Goal: Task Accomplishment & Management: Manage account settings

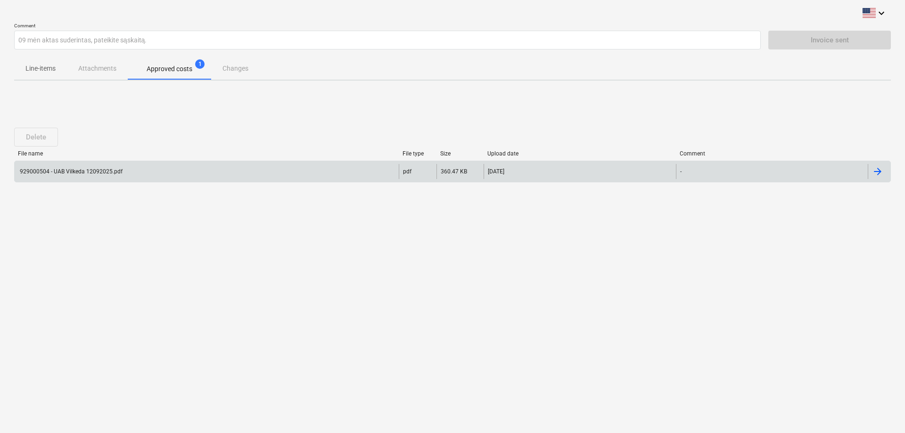
click at [137, 174] on div "929000504 - UAB Vilkeda 12092025.pdf" at bounding box center [207, 171] width 384 height 15
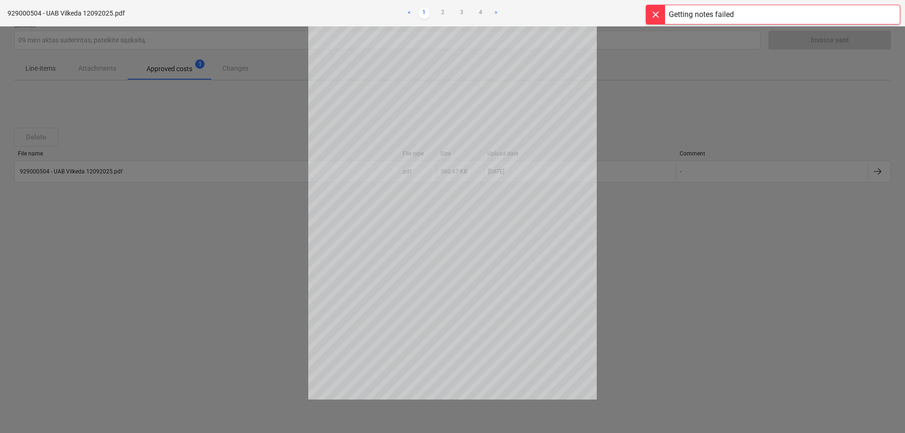
click at [655, 14] on div at bounding box center [655, 14] width 19 height 19
click at [888, 13] on span "close" at bounding box center [888, 13] width 11 height 11
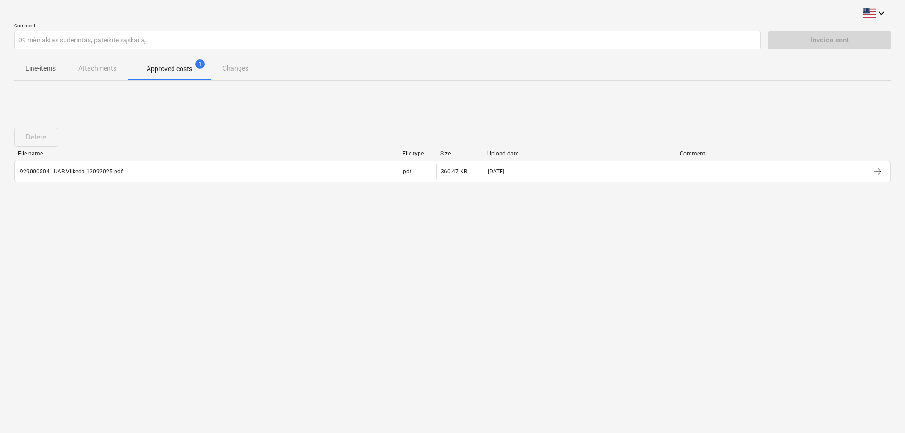
click at [98, 69] on div "Line-items Attachments Approved costs 1 Changes" at bounding box center [452, 68] width 877 height 23
click at [40, 131] on div "Delete" at bounding box center [38, 137] width 48 height 19
click at [52, 158] on div "File name File type Size Upload date Comment" at bounding box center [452, 155] width 877 height 10
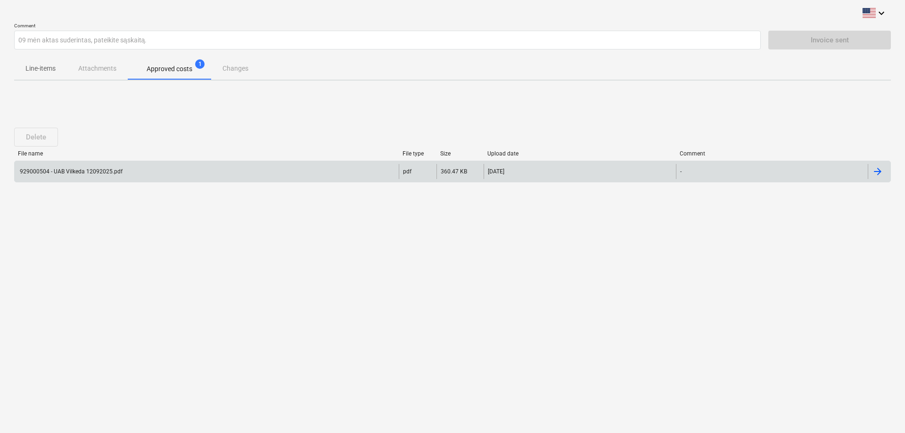
click at [52, 167] on div "929000504 - UAB Vilkeda 12092025.pdf" at bounding box center [207, 171] width 384 height 15
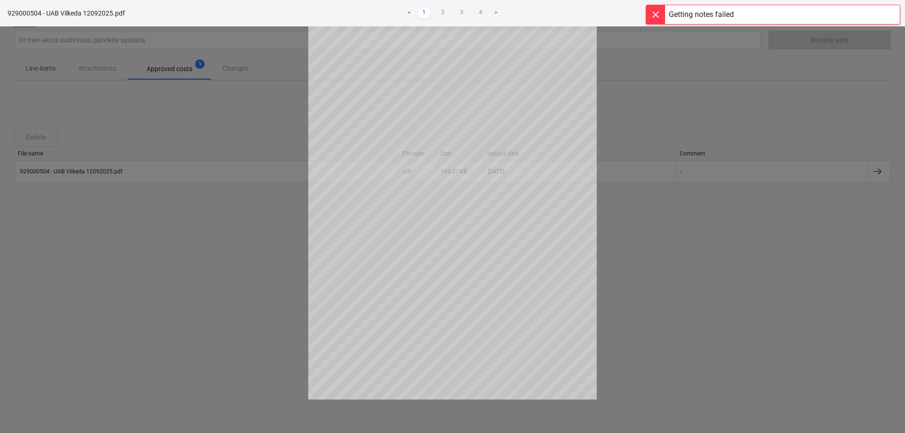
click at [684, 15] on div "Getting notes failed" at bounding box center [701, 14] width 65 height 11
click at [890, 13] on span "close" at bounding box center [888, 13] width 11 height 11
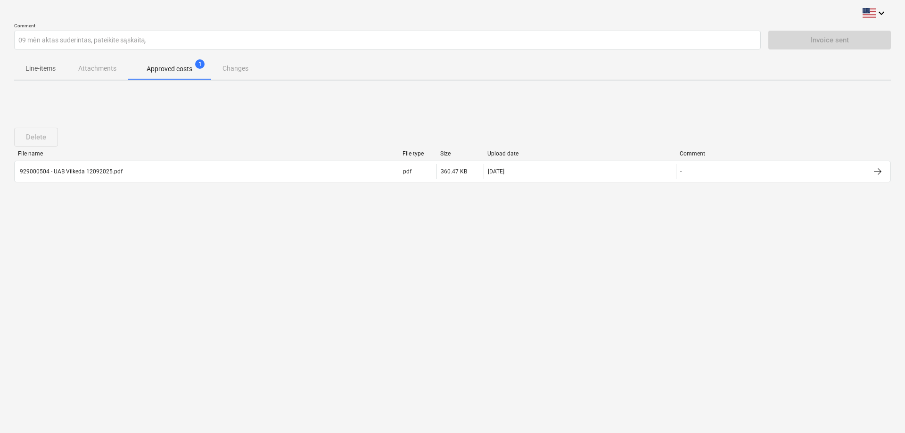
click at [248, 66] on div "Line-items Attachments Approved costs 1 Changes" at bounding box center [452, 68] width 877 height 23
click at [244, 66] on div "Line-items Attachments Approved costs 1 Changes" at bounding box center [452, 68] width 877 height 23
click at [182, 69] on p "Approved costs" at bounding box center [170, 69] width 46 height 10
click at [195, 66] on span "Approved costs 1" at bounding box center [169, 69] width 61 height 10
click at [220, 70] on div "Line-items Attachments Approved costs 1 Changes" at bounding box center [452, 68] width 877 height 23
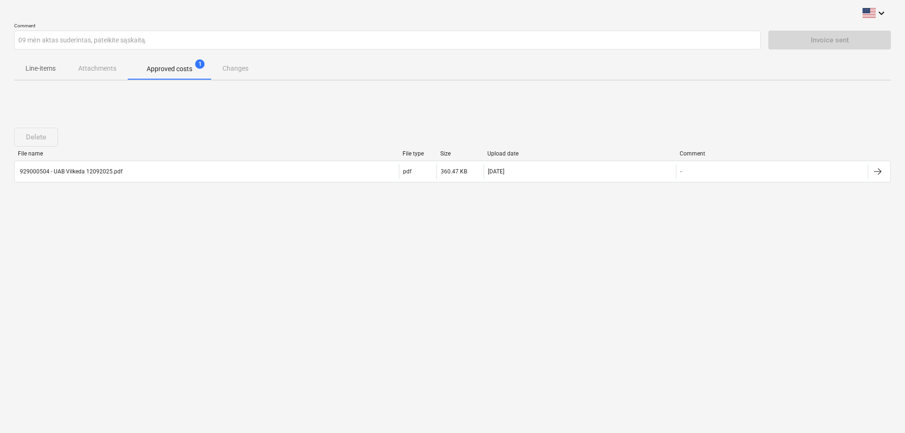
click at [183, 65] on p "Approved costs" at bounding box center [170, 69] width 46 height 10
click at [151, 154] on div "File name" at bounding box center [206, 153] width 377 height 7
click at [13, 142] on div "keyboard_arrow_down Comment 09 mėn aktas suderintas, pateikite sąskaitą. Invoic…" at bounding box center [452, 216] width 905 height 433
click at [38, 135] on div "Delete" at bounding box center [38, 137] width 48 height 19
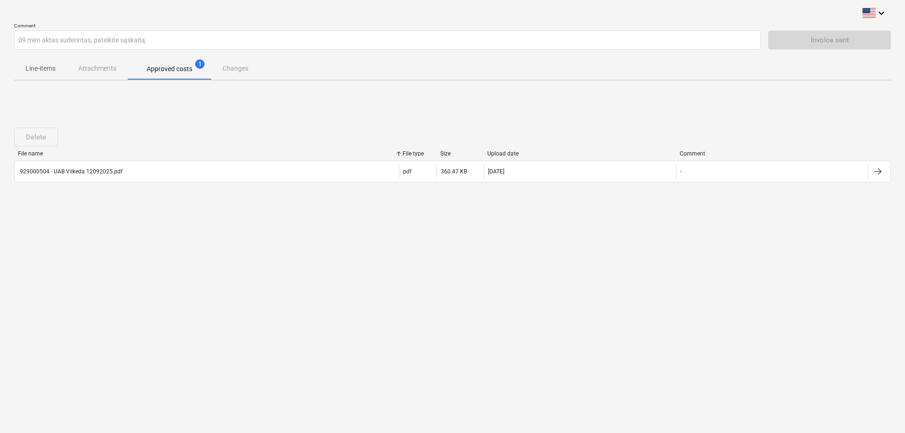
click at [97, 71] on div "Line-items Attachments Approved costs 1 Changes" at bounding box center [452, 68] width 877 height 23
click at [45, 70] on p "Line-items" at bounding box center [40, 69] width 30 height 10
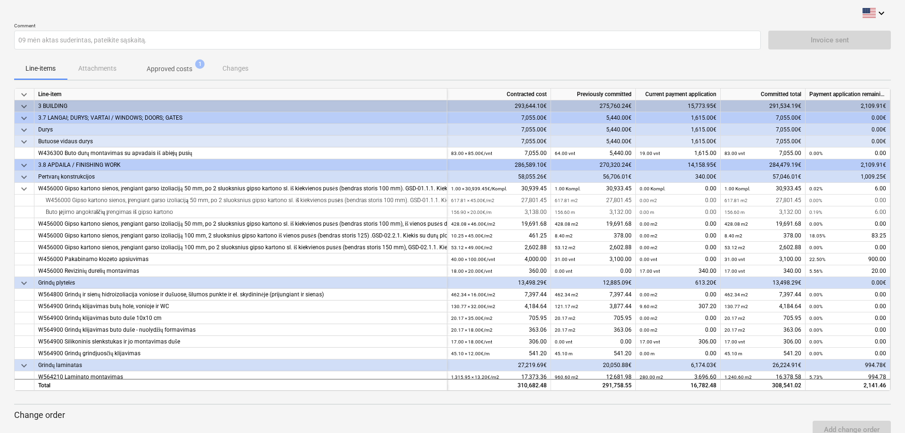
click at [102, 68] on div "Line-items Attachments Approved costs 1 Changes" at bounding box center [452, 68] width 877 height 23
click at [162, 67] on p "Approved costs" at bounding box center [170, 69] width 46 height 10
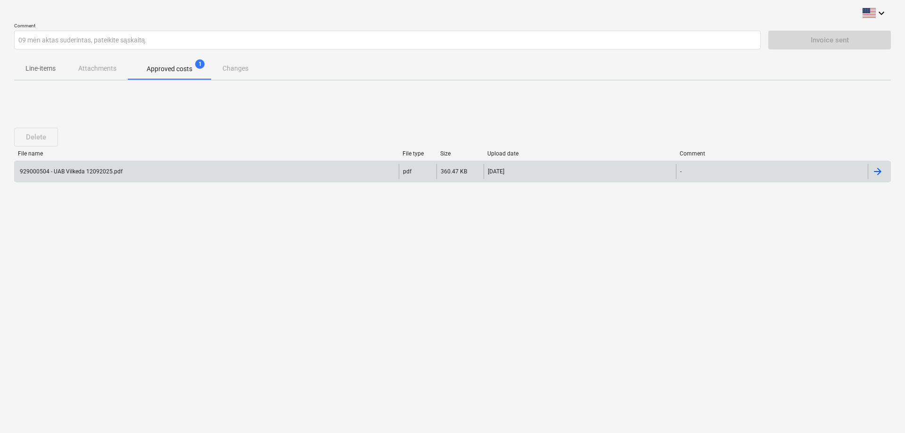
click at [886, 168] on div at bounding box center [879, 171] width 23 height 15
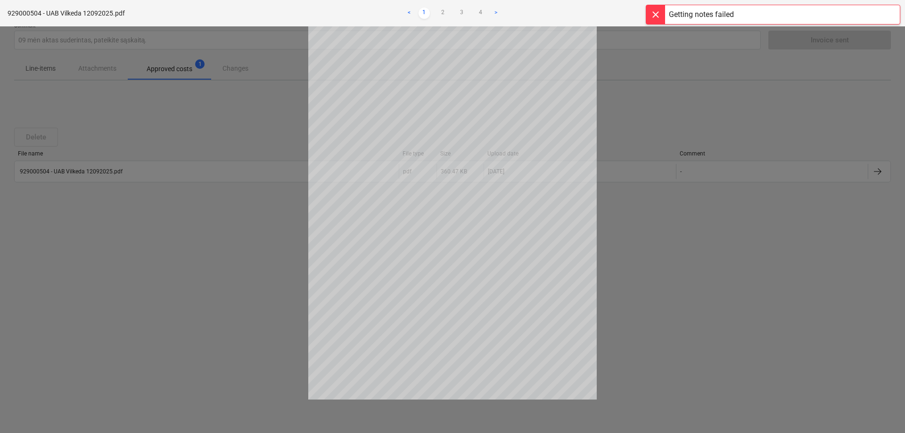
click at [700, 12] on div "Getting notes failed" at bounding box center [701, 14] width 65 height 11
click at [889, 13] on span "close" at bounding box center [888, 13] width 11 height 11
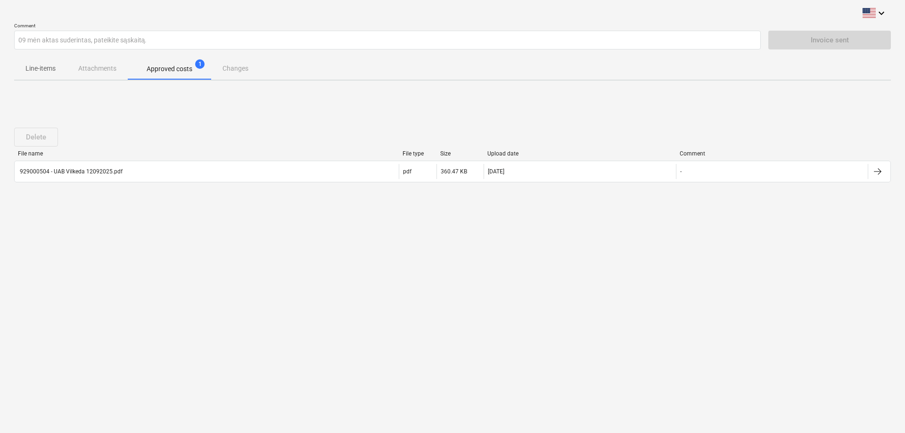
click at [234, 68] on div "Line-items Attachments Approved costs 1 Changes" at bounding box center [452, 68] width 877 height 23
click at [117, 150] on div "Delete" at bounding box center [452, 137] width 877 height 26
click at [167, 68] on p "Approved costs" at bounding box center [170, 69] width 46 height 10
click at [880, 15] on icon "keyboard_arrow_down" at bounding box center [881, 13] width 11 height 11
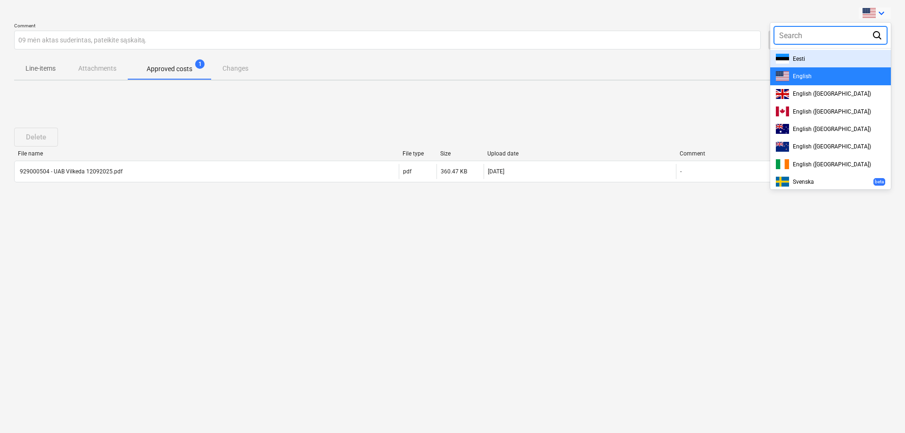
click at [839, 8] on div at bounding box center [452, 216] width 905 height 433
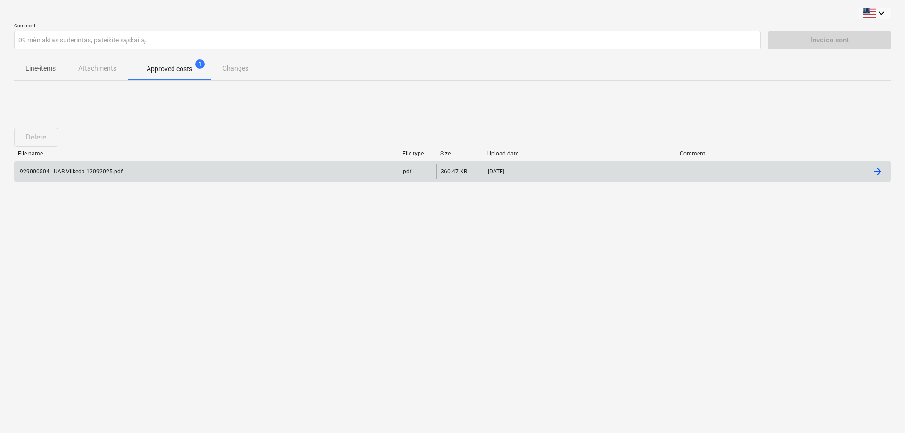
click at [50, 170] on div "929000504 - UAB Vilkeda 12092025.pdf" at bounding box center [70, 171] width 104 height 7
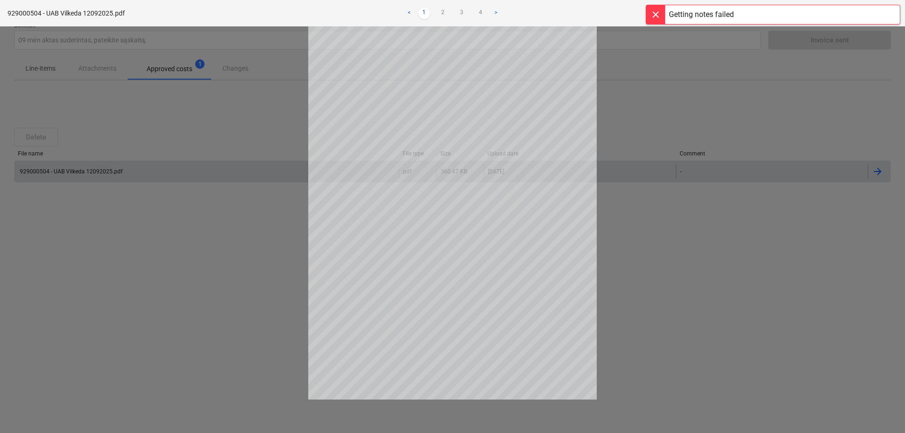
click at [655, 12] on div at bounding box center [655, 14] width 19 height 19
click at [34, 139] on div at bounding box center [452, 229] width 905 height 407
click at [888, 10] on span "close" at bounding box center [888, 13] width 11 height 11
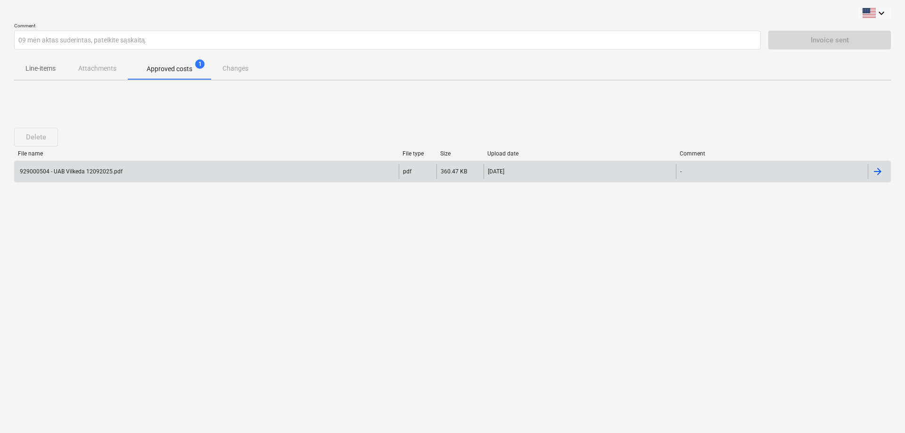
click at [44, 137] on div "Delete" at bounding box center [38, 137] width 48 height 19
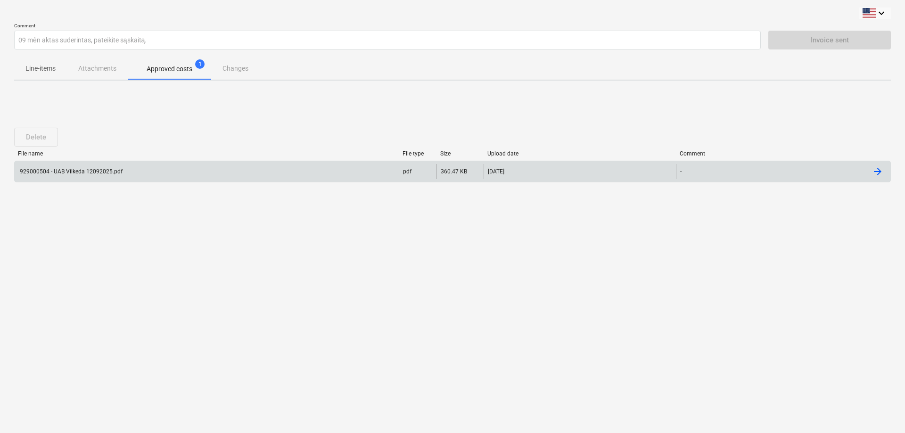
click at [82, 107] on div "Delete File name File type Size Upload date Comment 929000504 - UAB Vilkeda 120…" at bounding box center [452, 158] width 877 height 141
click at [876, 171] on div at bounding box center [877, 171] width 11 height 11
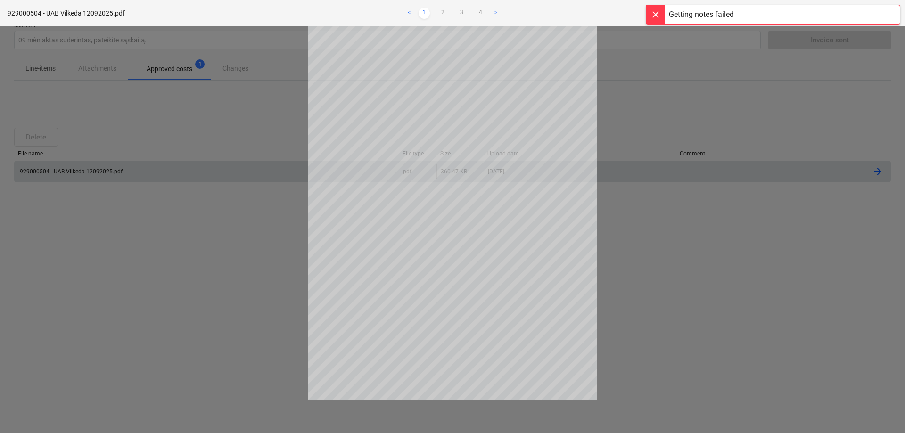
click at [654, 12] on div at bounding box center [655, 14] width 19 height 19
click at [890, 11] on span "close" at bounding box center [888, 13] width 11 height 11
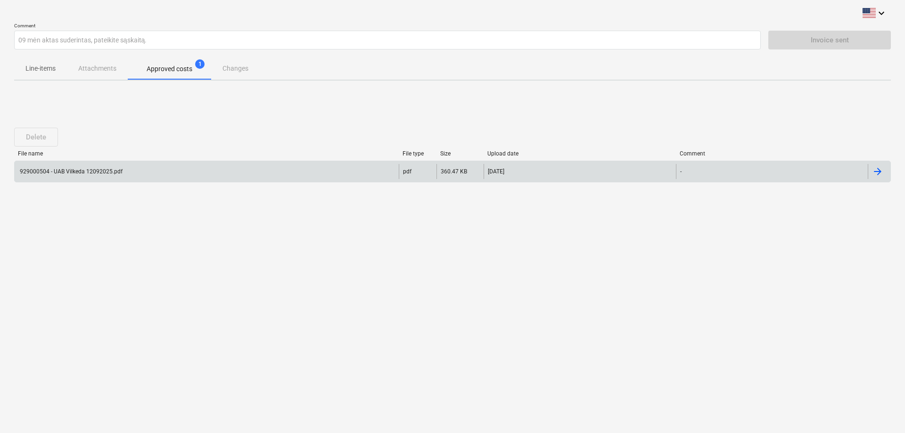
click at [40, 135] on div "Delete" at bounding box center [38, 137] width 48 height 19
click at [34, 170] on div "929000504 - UAB Vilkeda 12092025.pdf" at bounding box center [70, 171] width 104 height 7
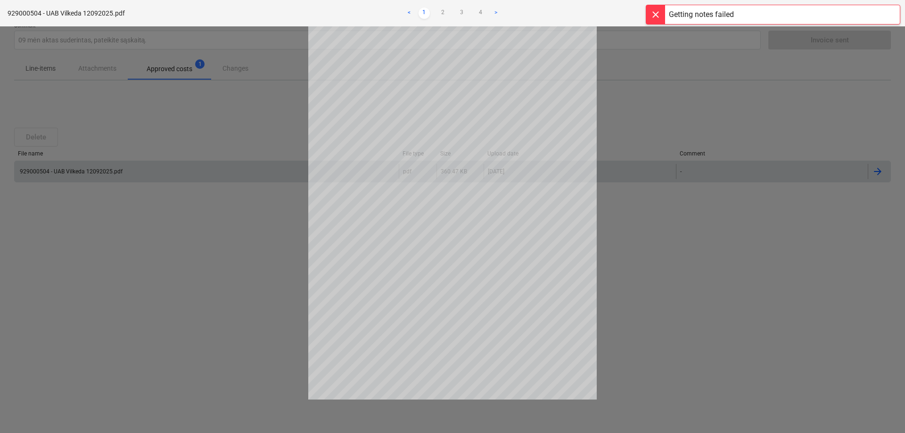
click at [697, 13] on div "Getting notes failed" at bounding box center [701, 14] width 65 height 11
click at [654, 10] on div "zoom_in zoom_out save_alt close" at bounding box center [749, 13] width 297 height 11
click at [480, 10] on link "4" at bounding box center [480, 13] width 11 height 11
click at [496, 10] on link ">" at bounding box center [495, 13] width 11 height 11
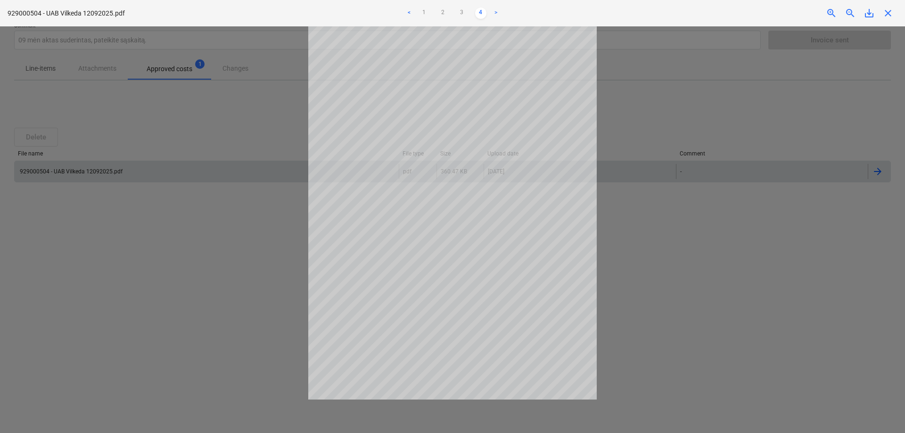
click at [496, 10] on link ">" at bounding box center [495, 13] width 11 height 11
click at [184, 25] on div "929000504 - UAB Vilkeda 12092025.pdf < 1 2 3 4 > zoom_in zoom_out save_alt close" at bounding box center [452, 13] width 905 height 26
click at [101, 10] on p "929000504 - UAB Vilkeda 12092025.pdf" at bounding box center [66, 13] width 117 height 10
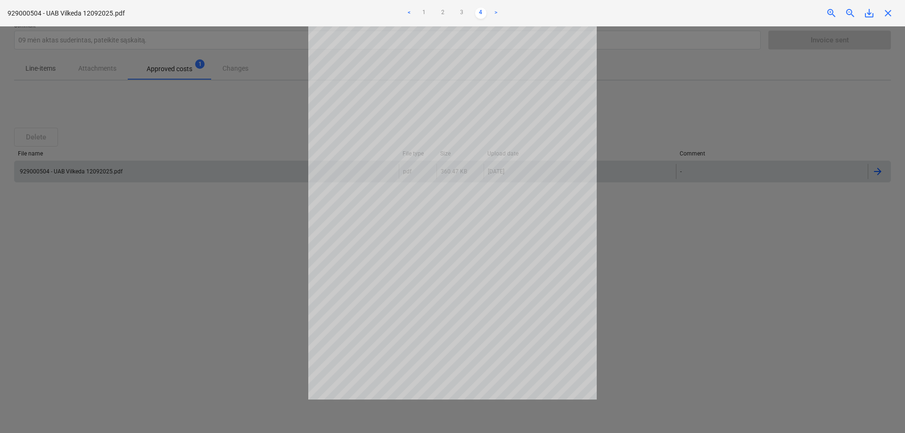
click at [100, 11] on p "929000504 - UAB Vilkeda 12092025.pdf" at bounding box center [66, 13] width 117 height 10
click at [893, 9] on span "close" at bounding box center [888, 13] width 11 height 11
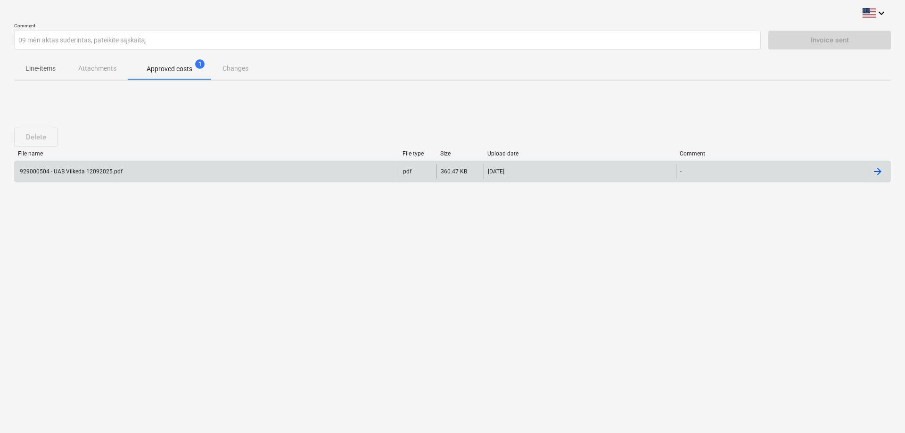
click at [237, 121] on div "Delete File name File type Size Upload date Comment 929000504 - UAB Vilkeda 120…" at bounding box center [452, 158] width 877 height 85
click at [91, 68] on div "Line-items Attachments Approved costs 1 Changes" at bounding box center [452, 68] width 877 height 23
click at [108, 69] on div "Line-items Attachments Approved costs 1 Changes" at bounding box center [452, 68] width 877 height 23
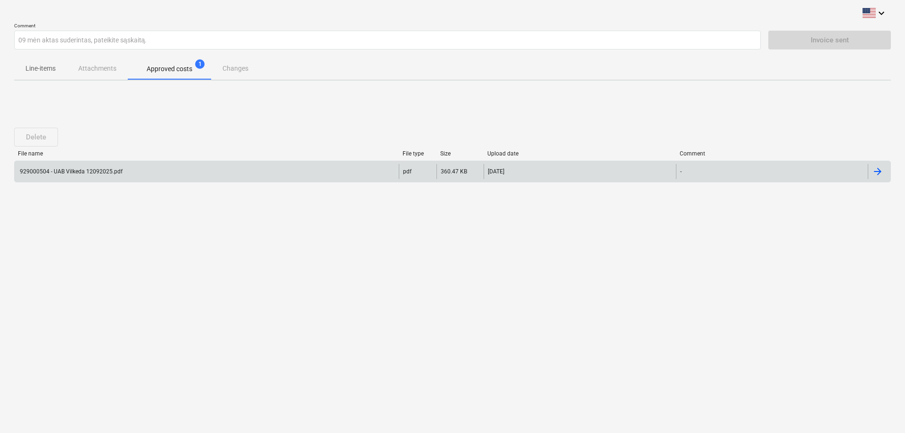
click at [240, 72] on div "Line-items Attachments Approved costs 1 Changes" at bounding box center [452, 68] width 877 height 23
